Goal: Find specific page/section: Find specific page/section

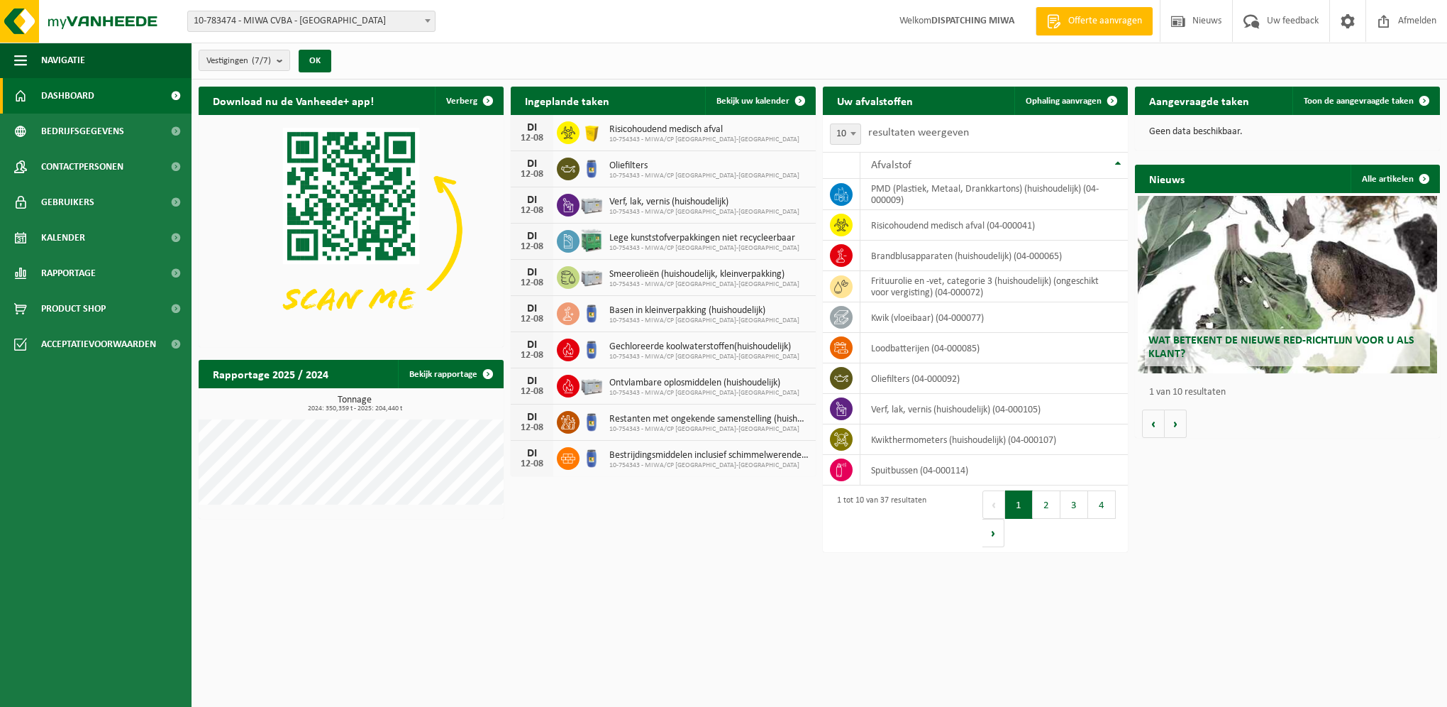
click at [1288, 440] on div "Nieuws Alle artikelen Wat betekent de nieuwe RED-richtlijn voor u als klant? Ma…" at bounding box center [1287, 300] width 312 height 287
click at [746, 105] on span "Bekijk uw kalender" at bounding box center [752, 100] width 73 height 9
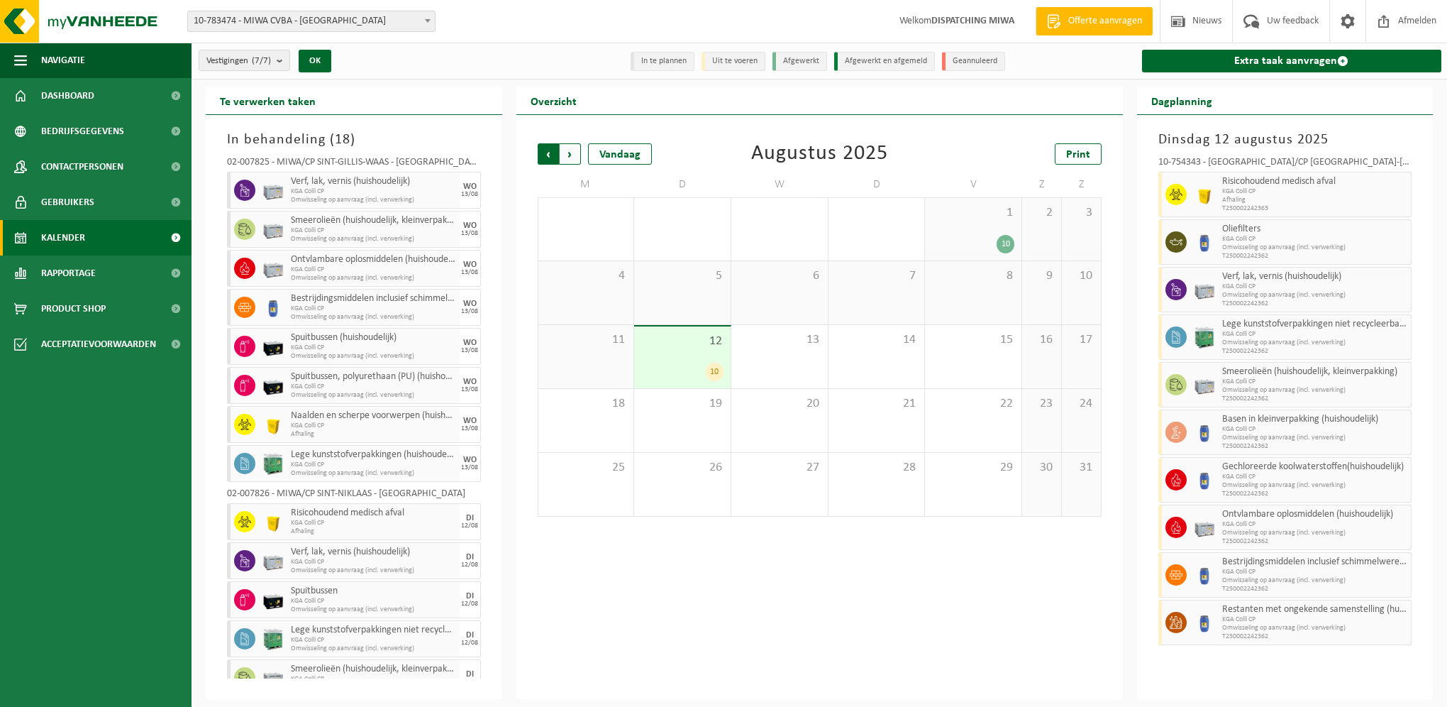
click at [571, 148] on span "Volgende" at bounding box center [570, 153] width 21 height 21
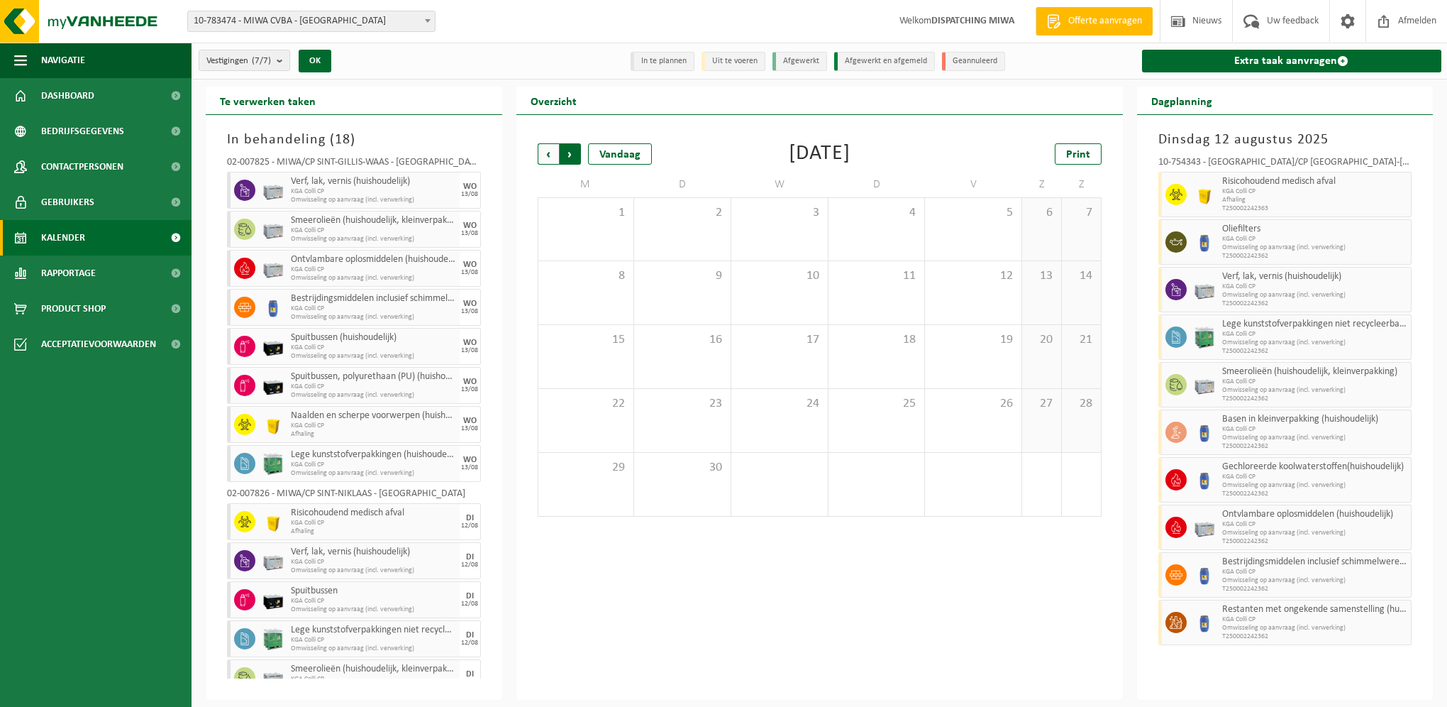
click at [538, 155] on span "Vorige" at bounding box center [548, 153] width 21 height 21
